Goal: Information Seeking & Learning: Learn about a topic

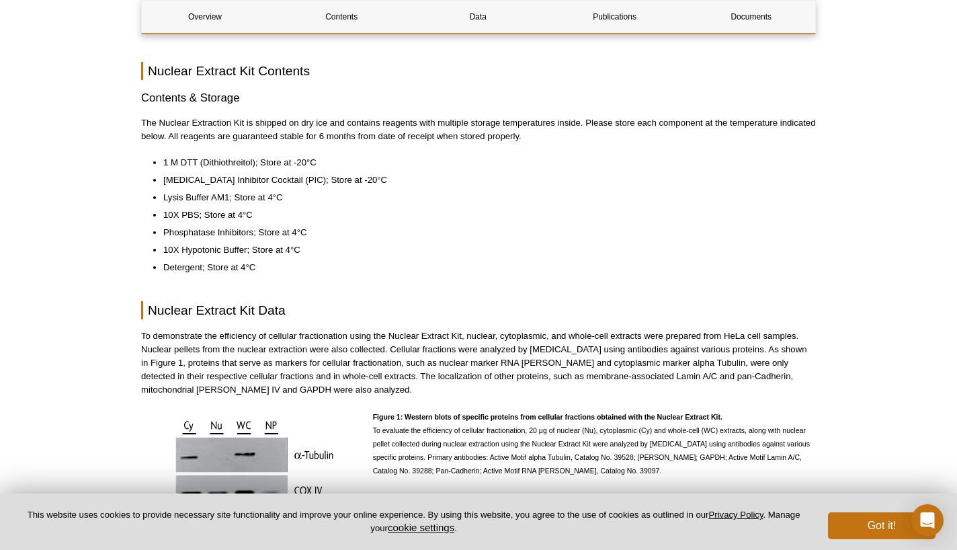
scroll to position [822, 0]
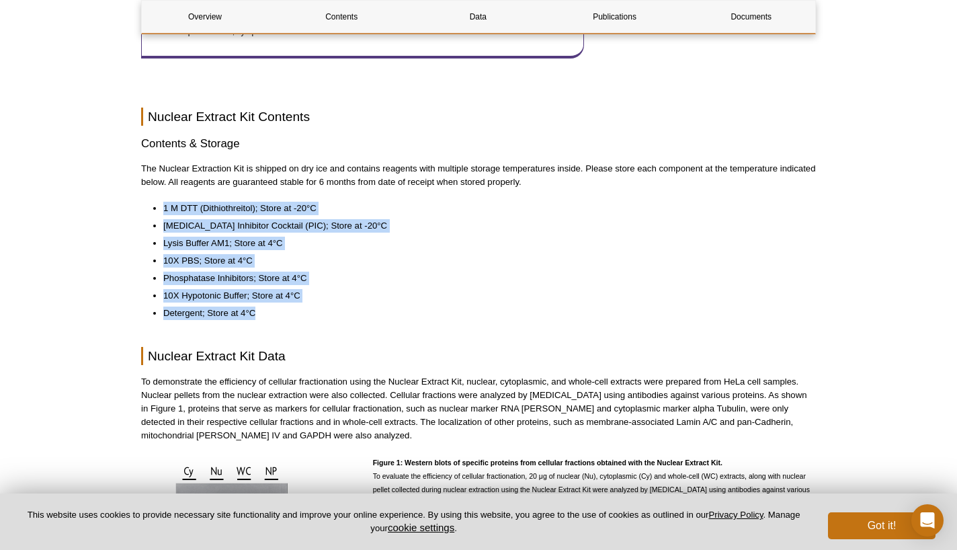
drag, startPoint x: 164, startPoint y: 195, endPoint x: 267, endPoint y: 300, distance: 146.9
click at [267, 300] on ul "1 M DTT (Dithiothreitol); Store at -20°C Protease Inhibitor Cocktail (PIC); Sto…" at bounding box center [472, 261] width 662 height 118
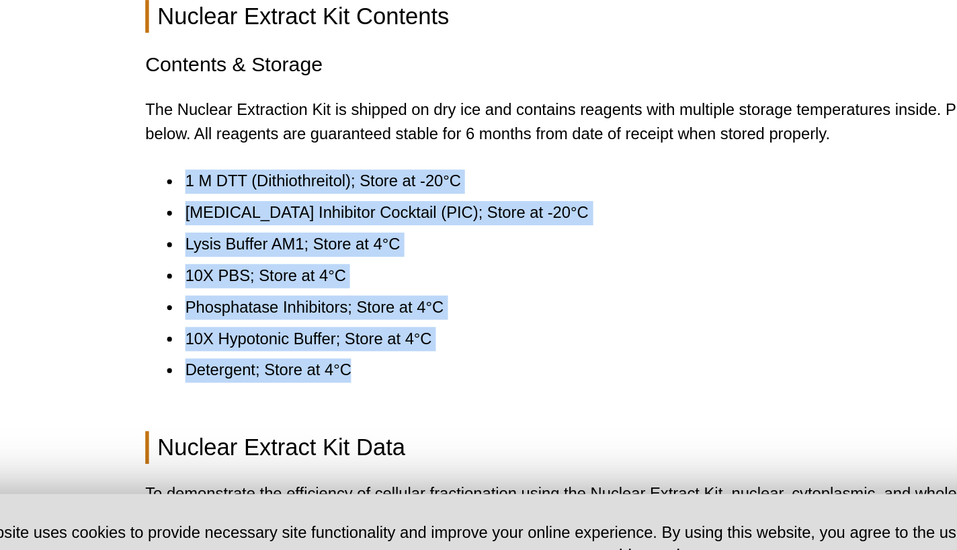
click at [282, 331] on li "[MEDICAL_DATA] Inhibitor Cocktail (PIC); Store at -20°C" at bounding box center [482, 337] width 639 height 13
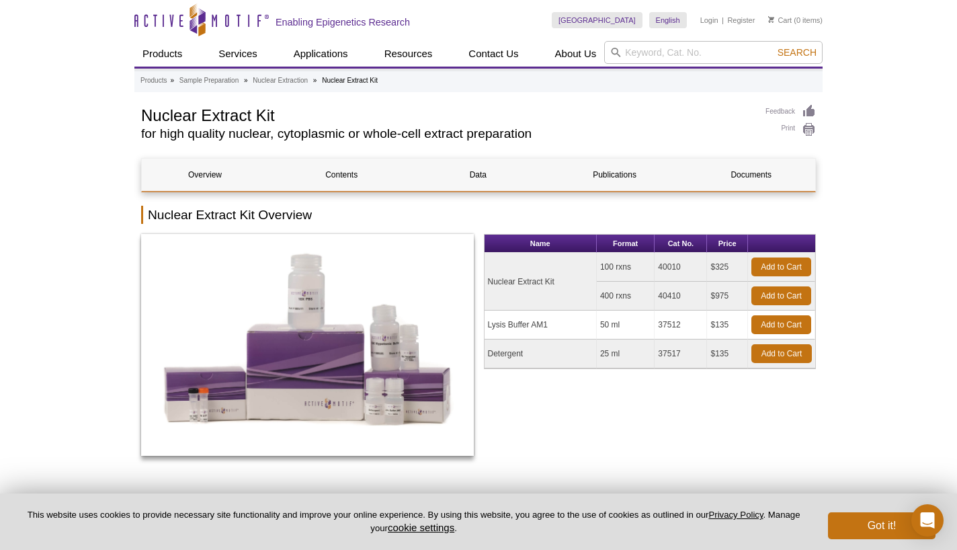
scroll to position [0, 0]
drag, startPoint x: 143, startPoint y: 114, endPoint x: 278, endPoint y: 114, distance: 134.5
click at [278, 114] on h1 "Nuclear Extract Kit" at bounding box center [446, 114] width 611 height 20
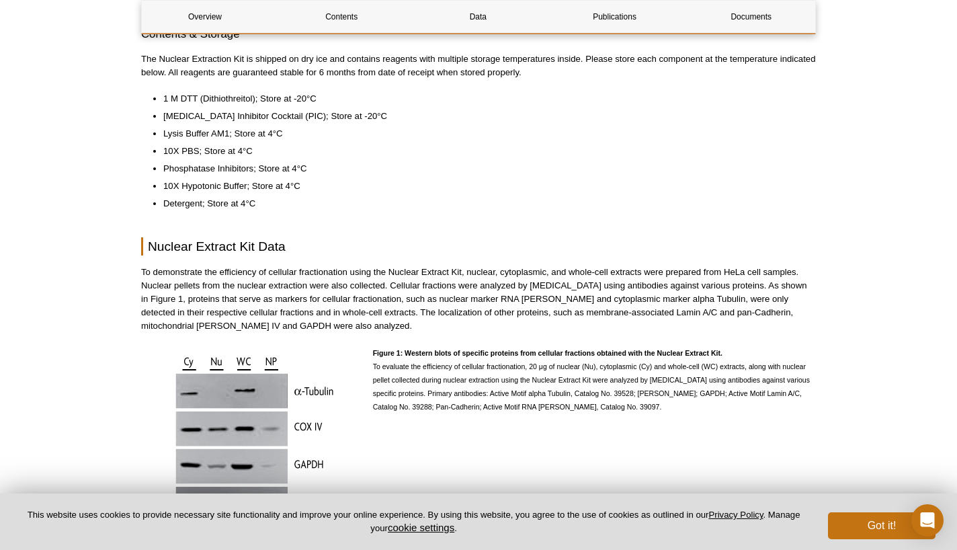
scroll to position [893, 0]
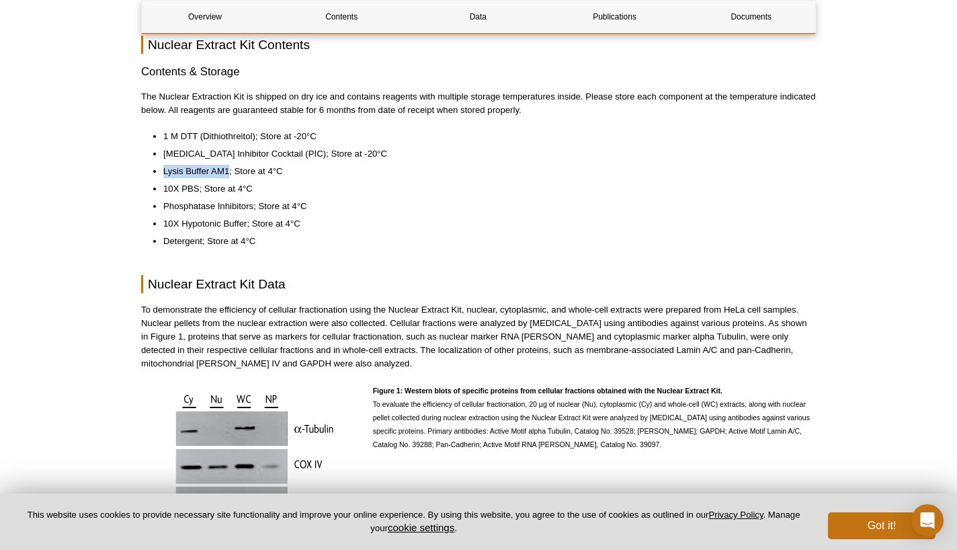
drag, startPoint x: 165, startPoint y: 159, endPoint x: 229, endPoint y: 159, distance: 64.5
click at [229, 165] on li "Lysis Buffer AM1; Store at 4°C" at bounding box center [482, 171] width 639 height 13
copy li "Lysis Buffer AM1"
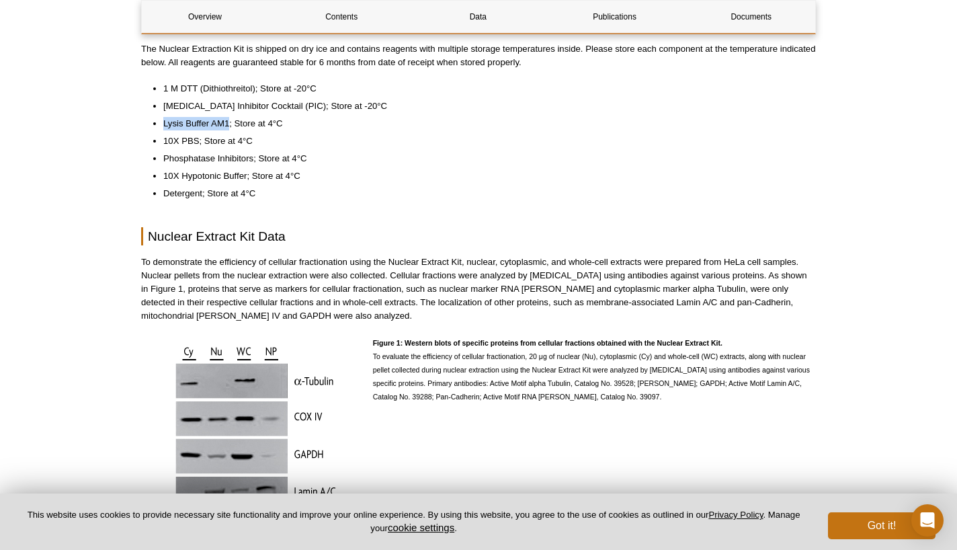
scroll to position [937, 0]
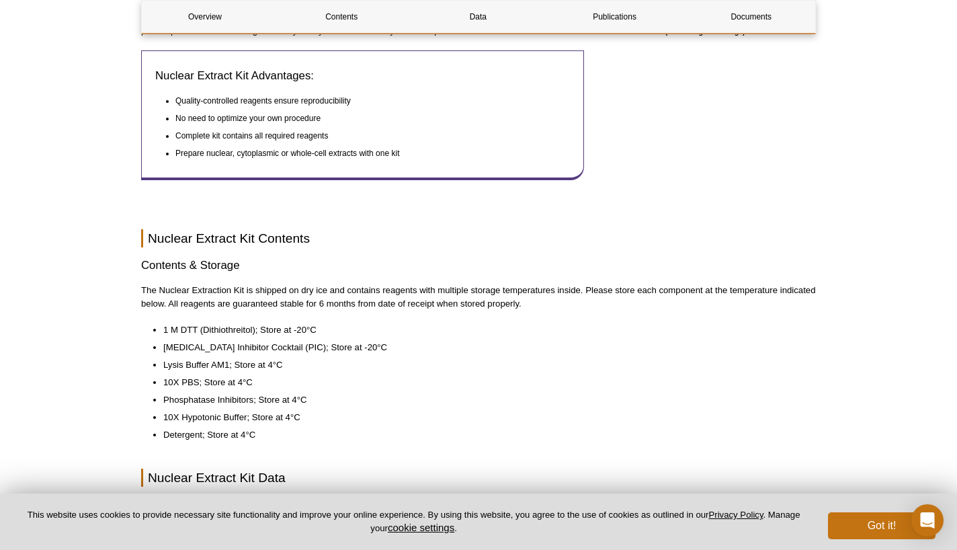
scroll to position [727, 0]
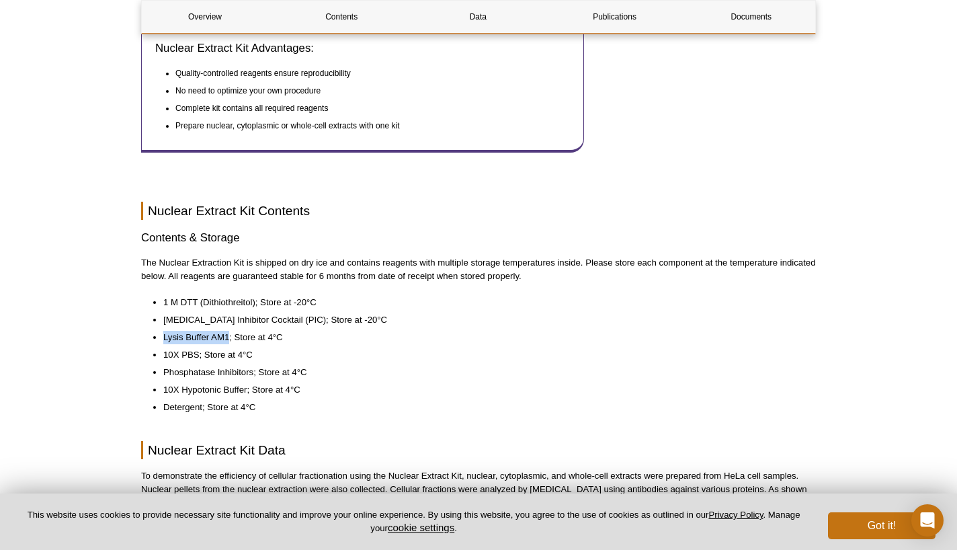
drag, startPoint x: 165, startPoint y: 322, endPoint x: 230, endPoint y: 325, distance: 65.3
click at [230, 331] on li "Lysis Buffer AM1; Store at 4°C" at bounding box center [482, 337] width 639 height 13
copy li "Lysis Buffer AM1"
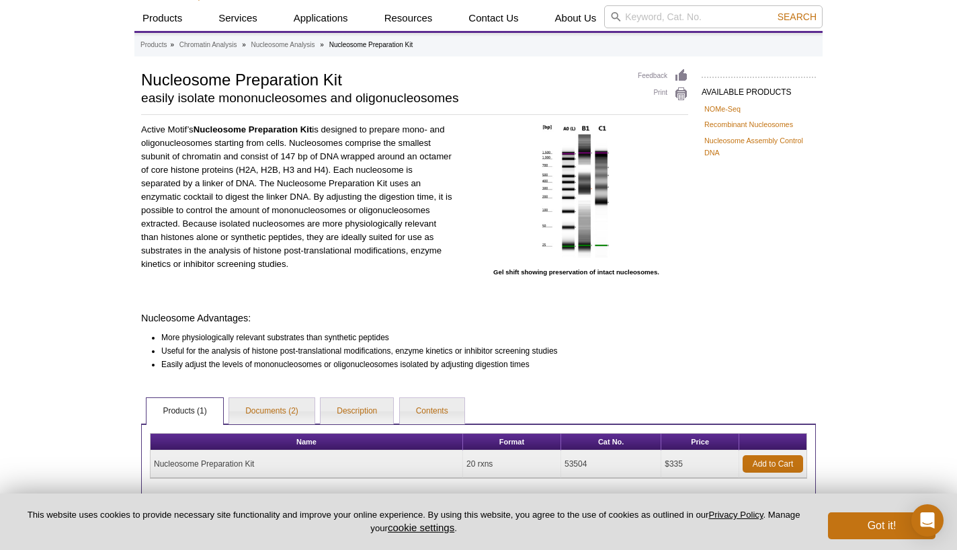
scroll to position [36, 0]
click at [290, 405] on link "Documents (2)" at bounding box center [271, 411] width 85 height 27
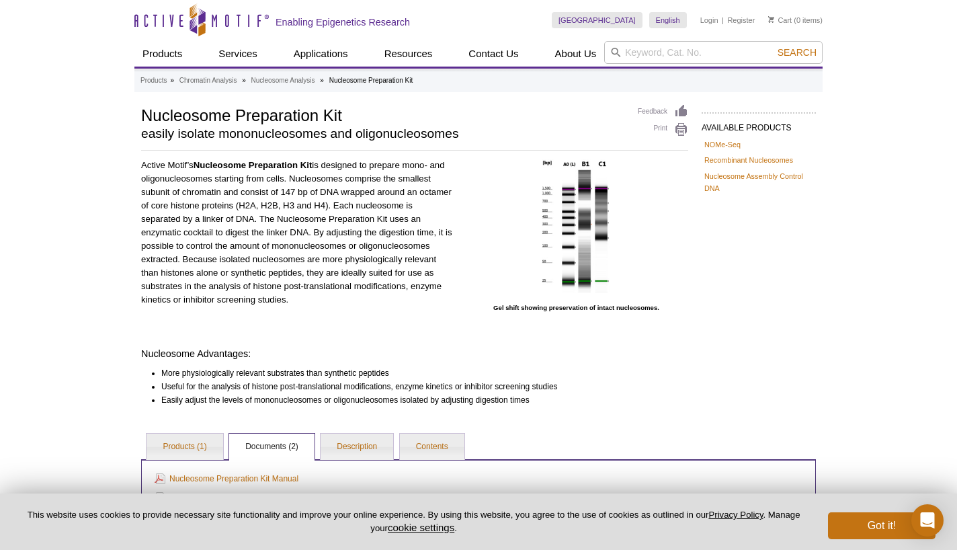
scroll to position [0, 0]
click at [390, 215] on p "Active Motif’s Nucleosome Preparation Kit is designed to prepare mono- and olig…" at bounding box center [297, 233] width 313 height 148
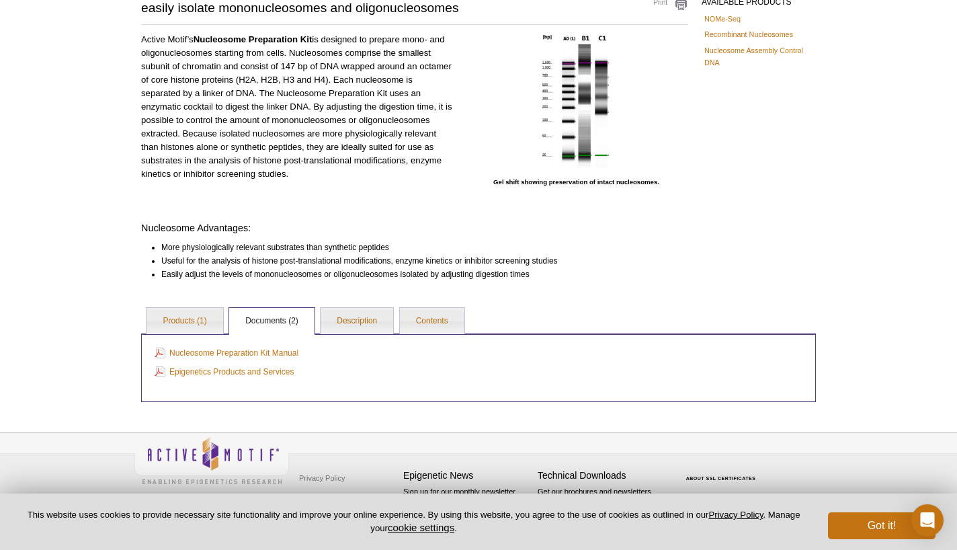
scroll to position [125, 0]
click at [275, 355] on link "Nucleosome Preparation Kit Manual" at bounding box center [227, 353] width 144 height 15
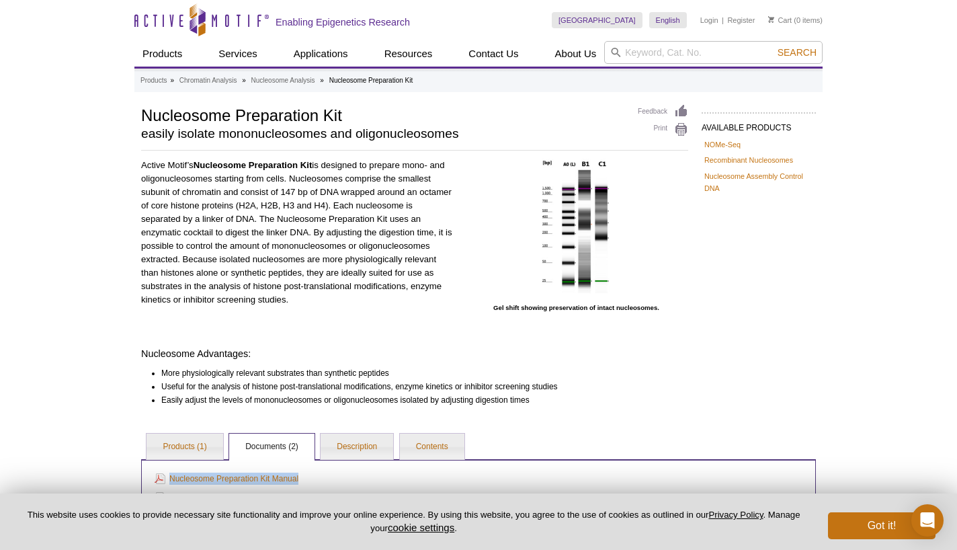
scroll to position [0, 0]
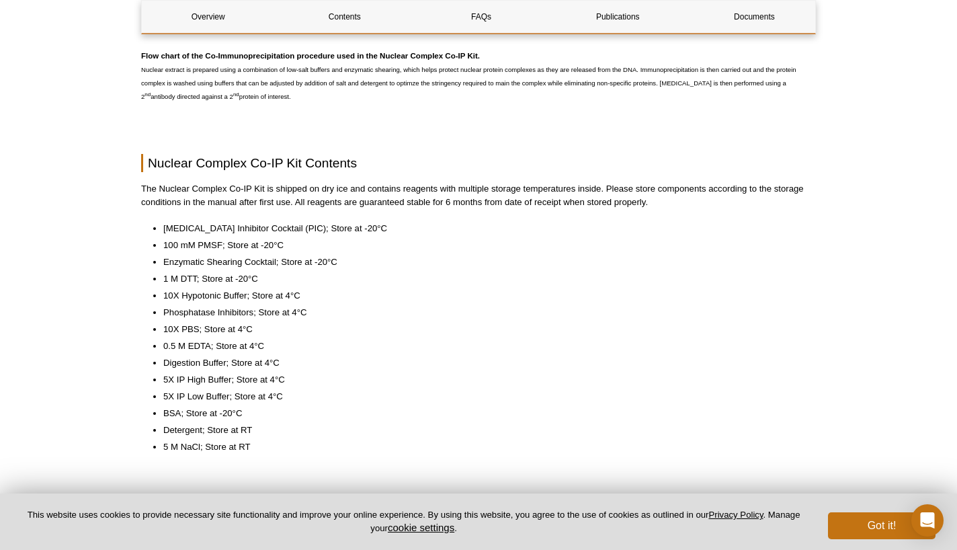
scroll to position [846, 0]
